Goal: Check status: Verify the current state of an ongoing process or item

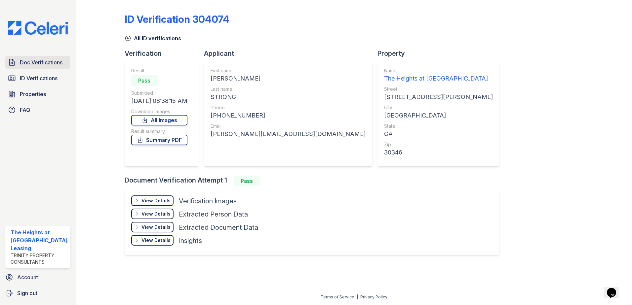
click at [27, 60] on span "Doc Verifications" at bounding box center [41, 62] width 43 height 8
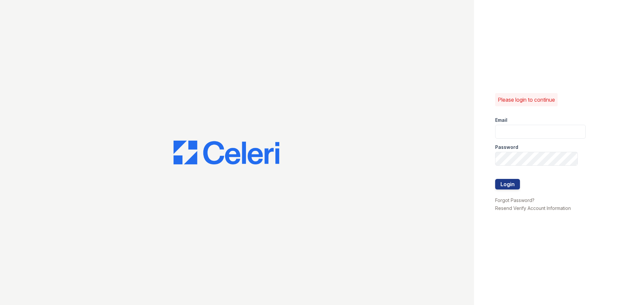
type input "theheightsatdunwoody@trinity-pm.com"
click at [506, 187] on button "Login" at bounding box center [507, 184] width 25 height 11
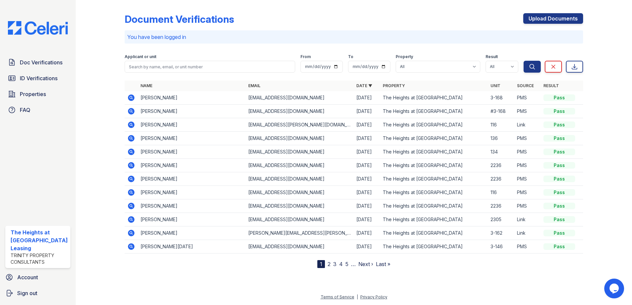
click at [128, 125] on icon at bounding box center [131, 125] width 7 height 7
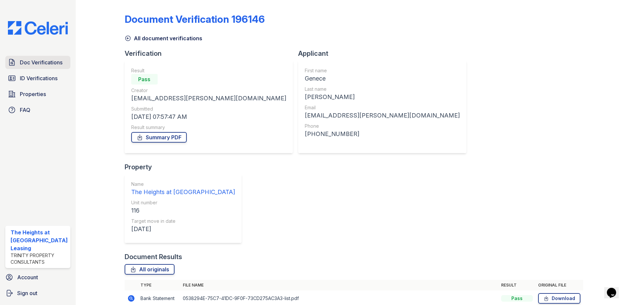
click at [38, 66] on span "Doc Verifications" at bounding box center [41, 62] width 43 height 8
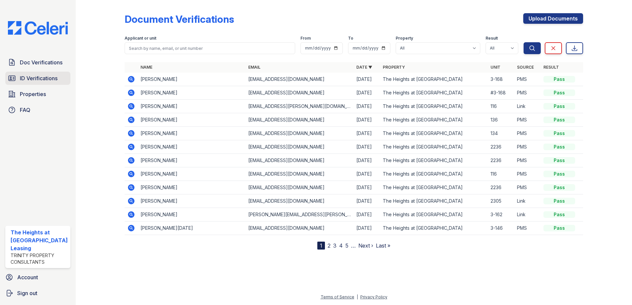
click at [43, 76] on span "ID Verifications" at bounding box center [39, 78] width 38 height 8
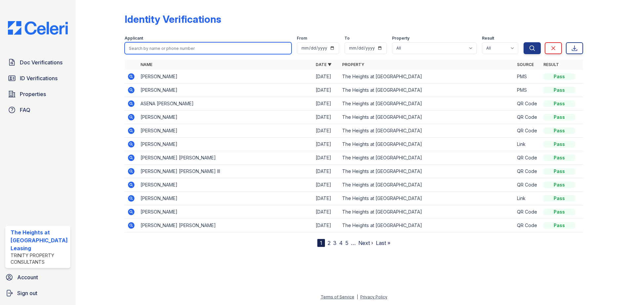
click at [169, 49] on input "search" at bounding box center [208, 48] width 167 height 12
type input "genece"
click at [523, 42] on button "Search" at bounding box center [531, 48] width 17 height 12
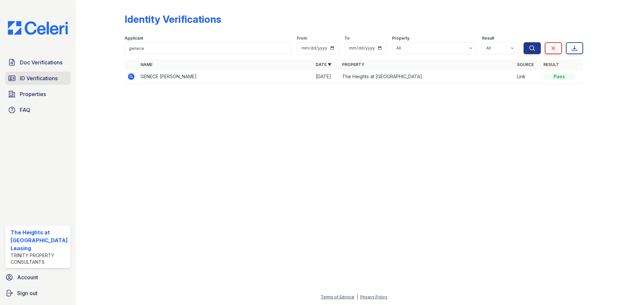
click at [19, 74] on link "ID Verifications" at bounding box center [37, 78] width 65 height 13
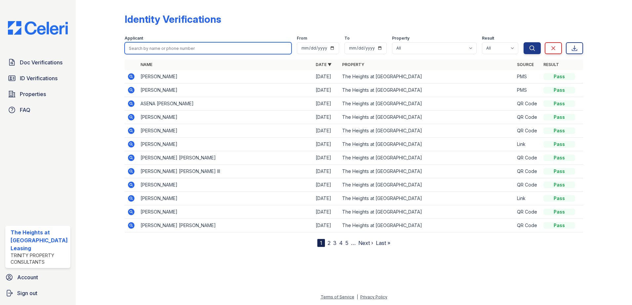
click at [175, 52] on input "search" at bounding box center [208, 48] width 167 height 12
type input "newman"
click at [523, 42] on button "Search" at bounding box center [531, 48] width 17 height 12
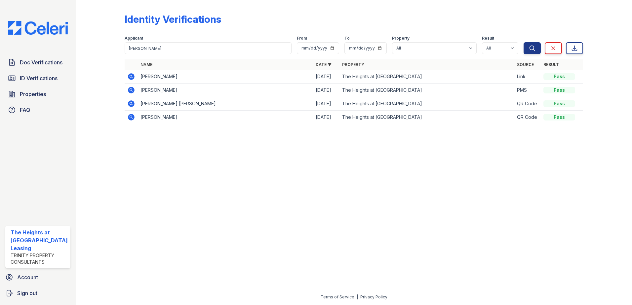
click at [132, 77] on icon at bounding box center [131, 76] width 7 height 7
